Goal: Task Accomplishment & Management: Manage account settings

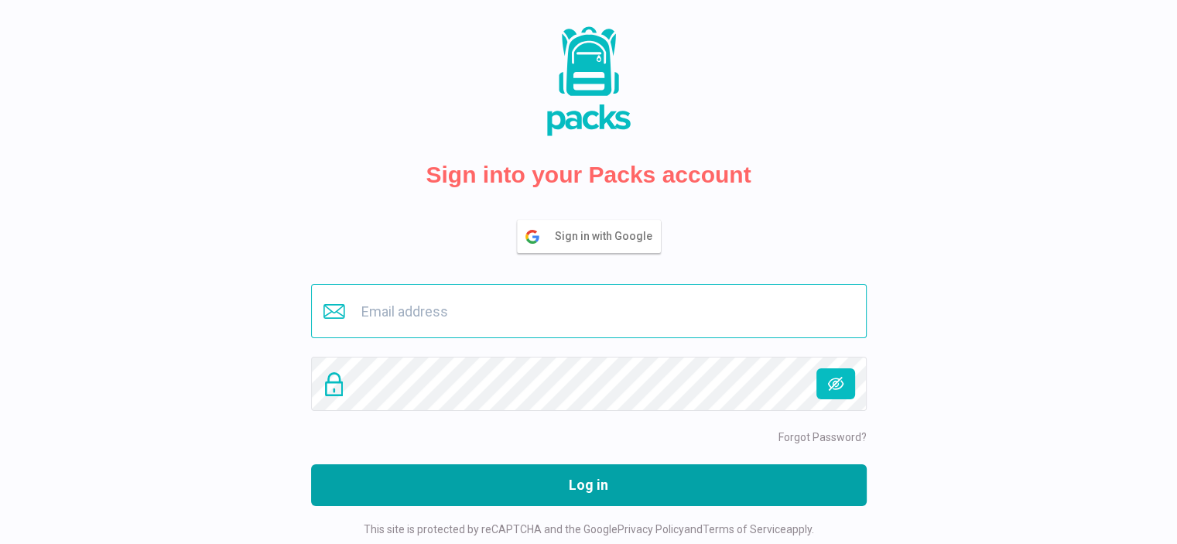
type input "[PERSON_NAME][EMAIL_ADDRESS][DOMAIN_NAME]"
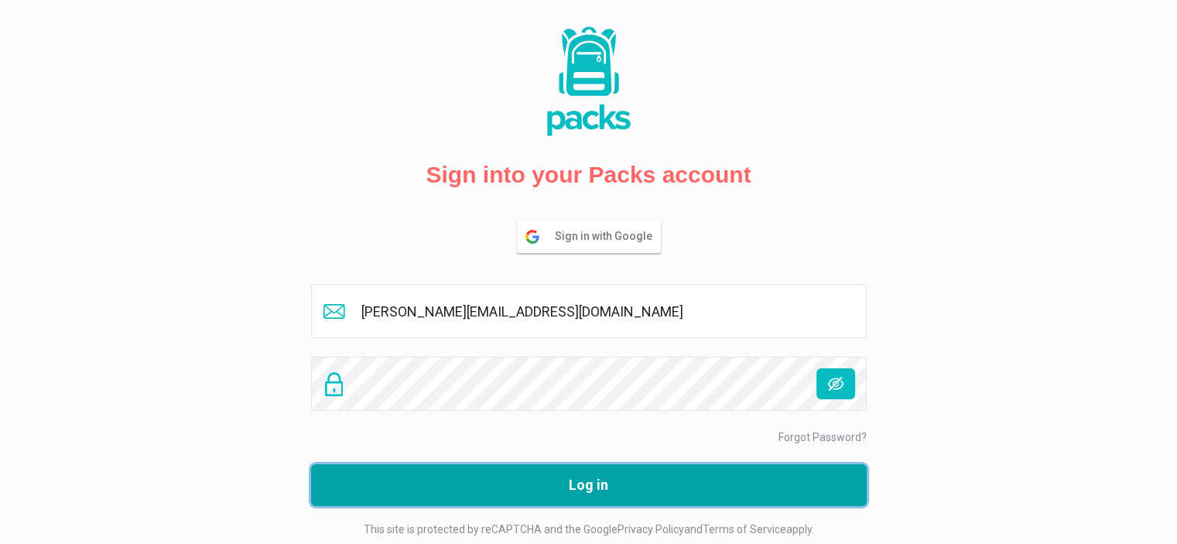
click at [606, 494] on button "Log in" at bounding box center [588, 485] width 555 height 42
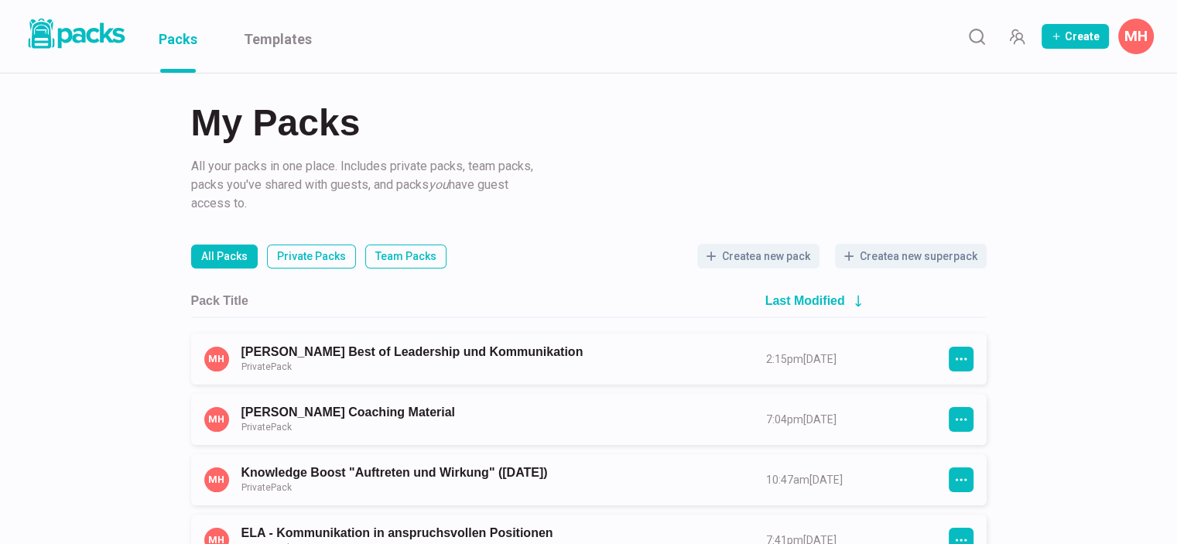
click at [1132, 35] on button "MH" at bounding box center [1136, 37] width 36 height 36
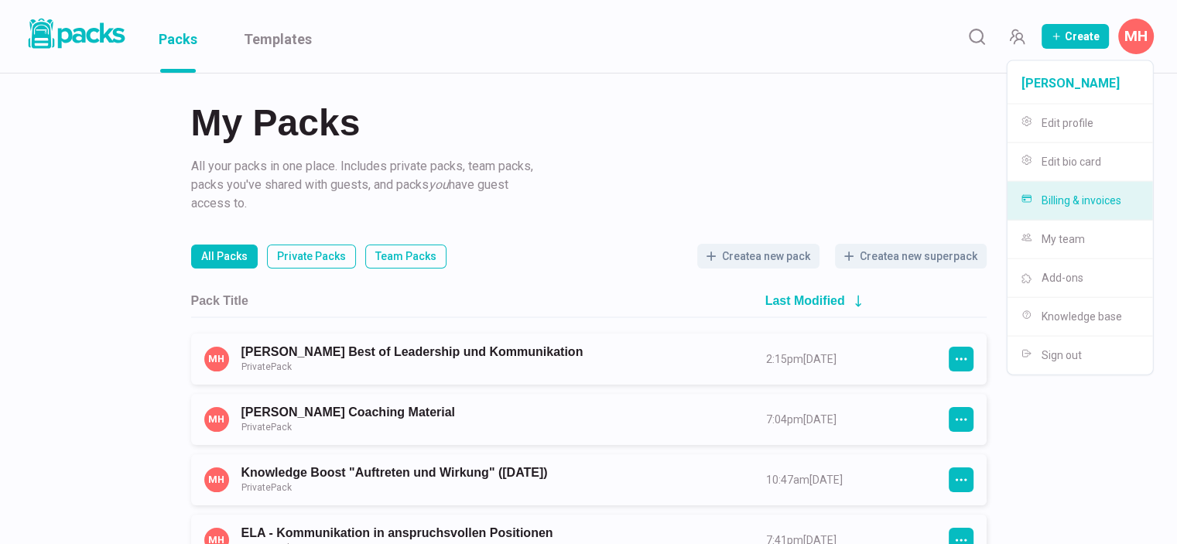
click at [1092, 198] on button "Billing & invoices" at bounding box center [1079, 201] width 145 height 39
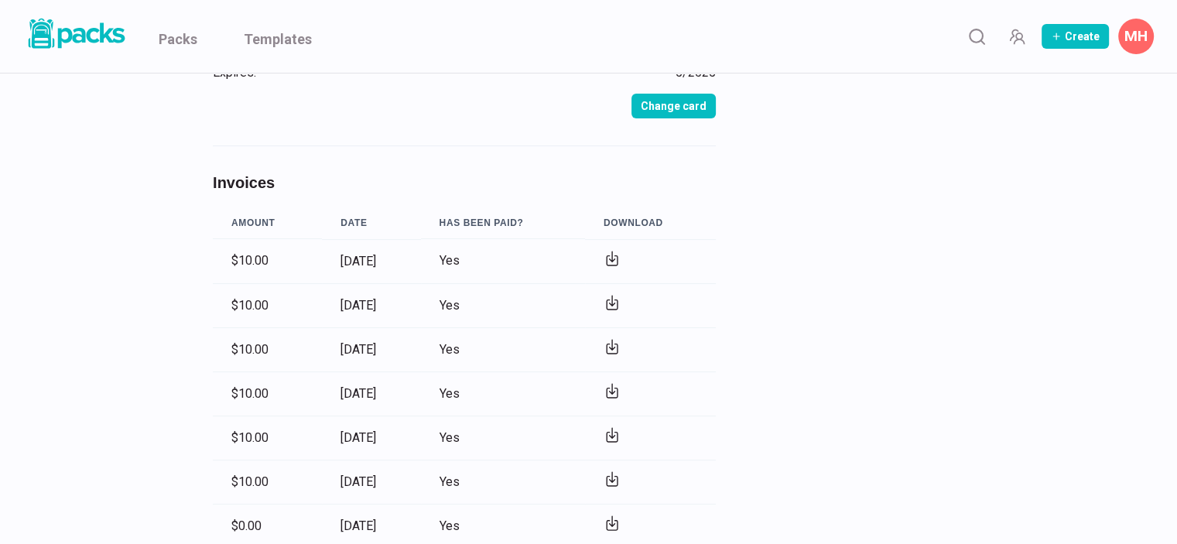
scroll to position [329, 0]
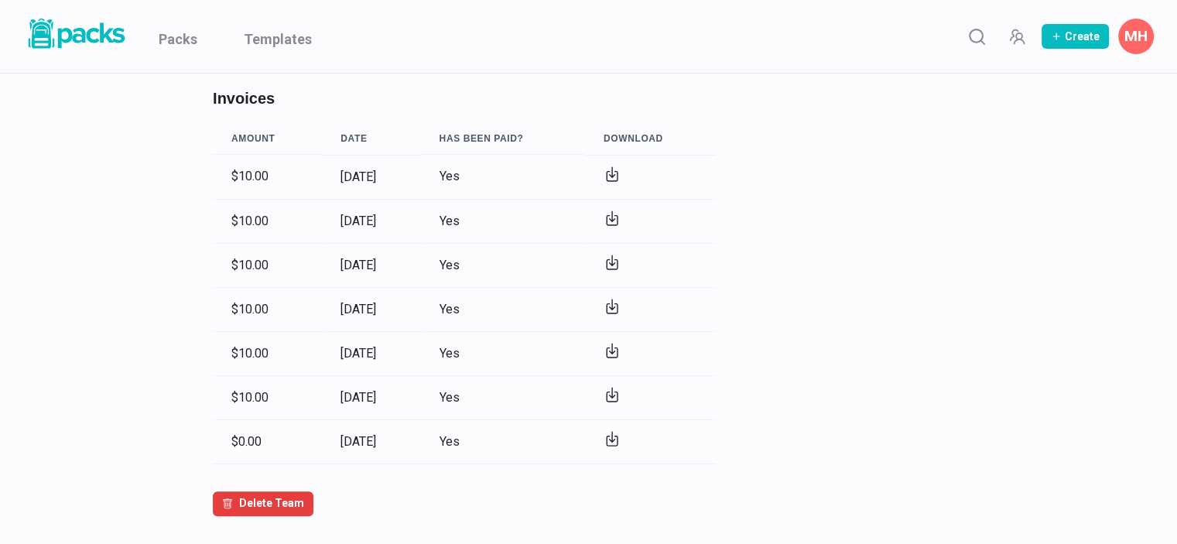
click at [615, 173] on icon at bounding box center [612, 172] width 5 height 10
